Goal: Find specific page/section: Find specific page/section

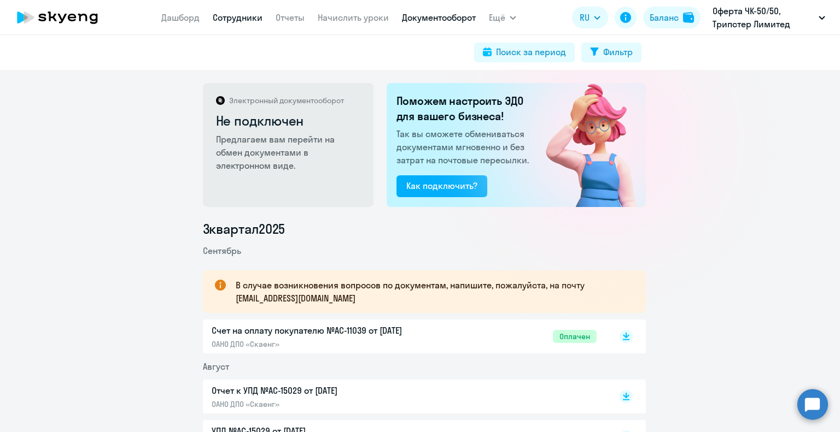
click at [238, 17] on link "Сотрудники" at bounding box center [238, 17] width 50 height 11
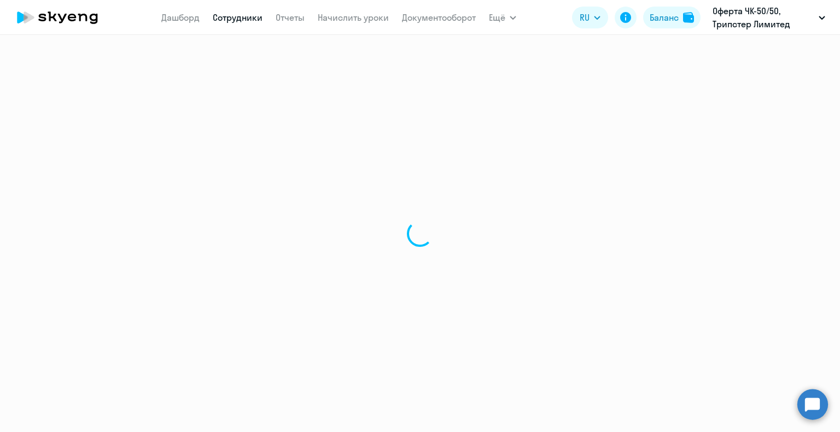
select select "30"
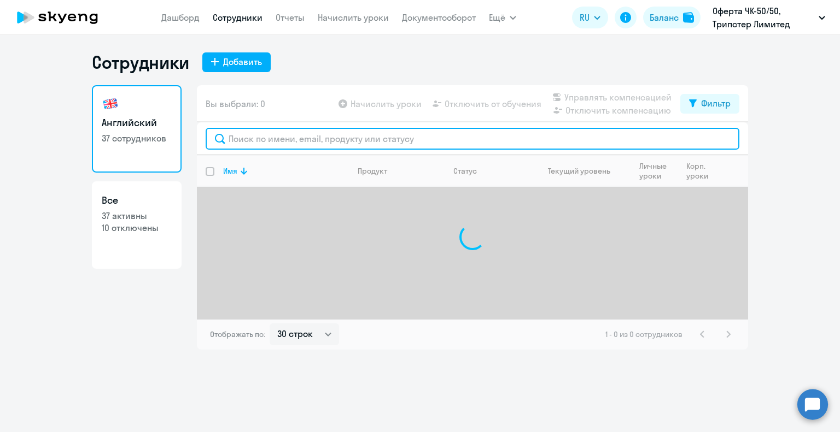
click at [249, 135] on input "text" at bounding box center [472, 139] width 533 height 22
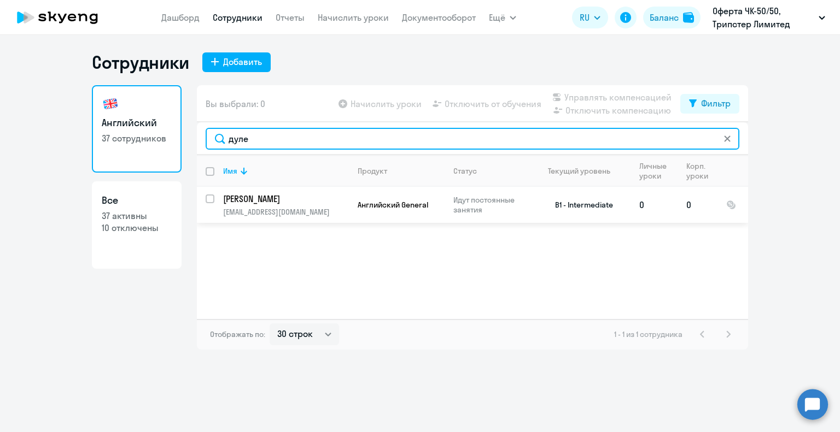
type input "дуле"
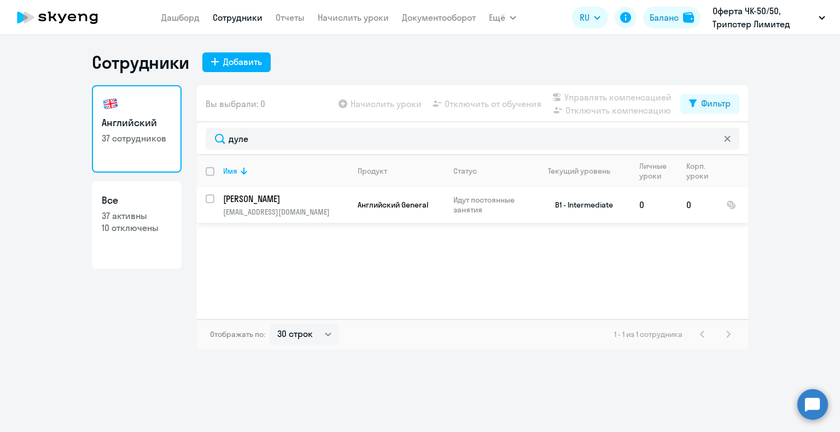
click at [271, 199] on p "[PERSON_NAME]" at bounding box center [285, 199] width 124 height 12
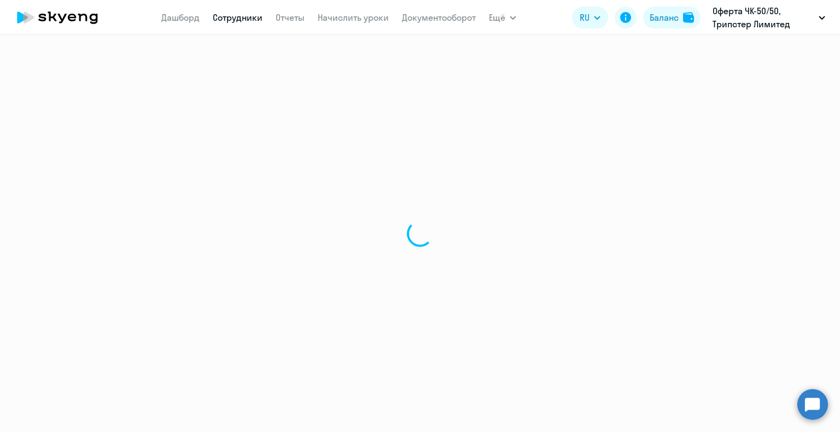
select select "english"
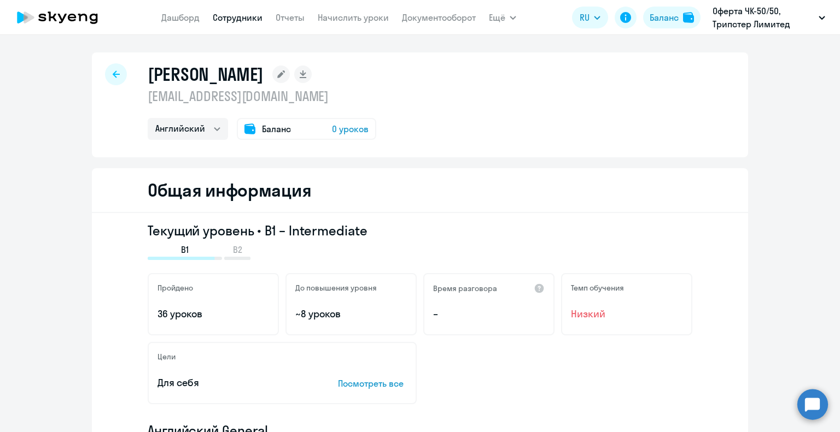
click at [113, 76] on icon at bounding box center [116, 75] width 7 height 8
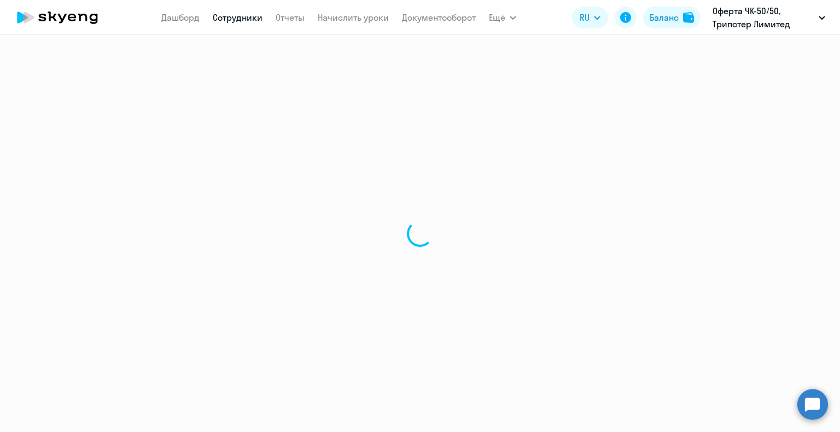
select select "30"
